Goal: Answer question/provide support

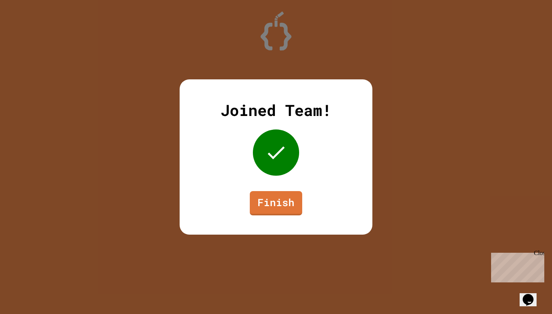
click at [276, 212] on link "Finish" at bounding box center [276, 203] width 52 height 24
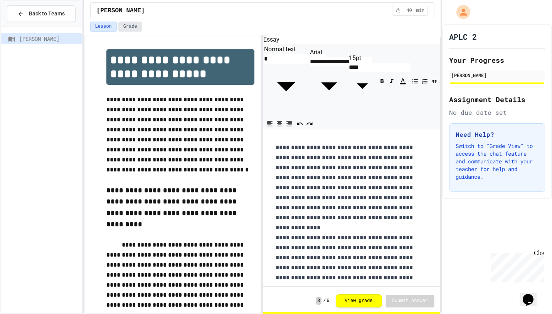
click at [134, 26] on button "Grade" at bounding box center [130, 27] width 24 height 10
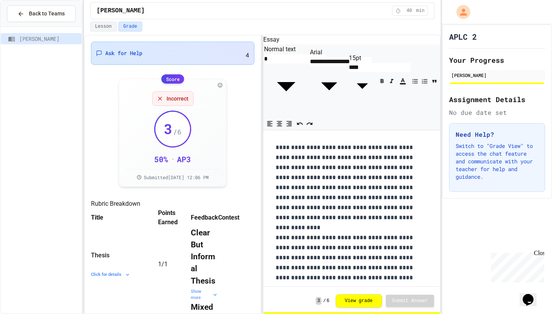
click at [222, 48] on div "Ask for Help 4" at bounding box center [173, 53] width 154 height 13
